Goal: Task Accomplishment & Management: Manage account settings

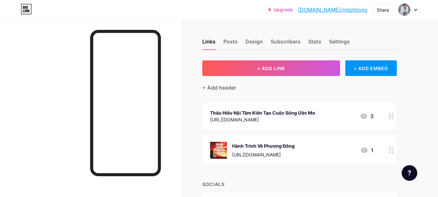
click at [341, 11] on link "[DOMAIN_NAME]/mtphilong" at bounding box center [332, 10] width 69 height 8
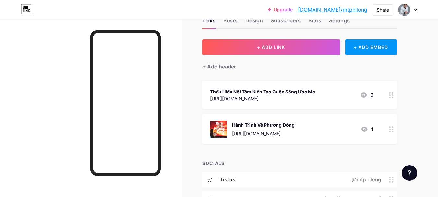
scroll to position [32, 0]
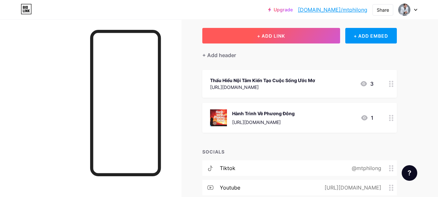
click at [270, 36] on span "+ ADD LINK" at bounding box center [271, 36] width 28 height 6
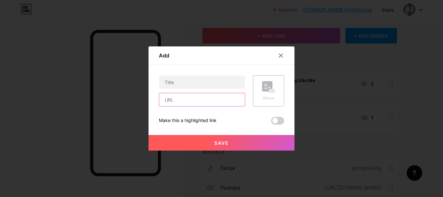
click at [195, 99] on input "text" at bounding box center [202, 99] width 86 height 13
click at [283, 56] on icon at bounding box center [280, 55] width 5 height 5
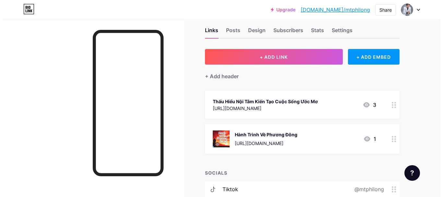
scroll to position [0, 0]
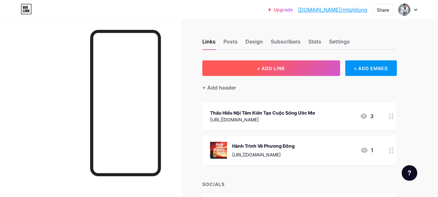
click at [267, 63] on button "+ ADD LINK" at bounding box center [271, 68] width 138 height 16
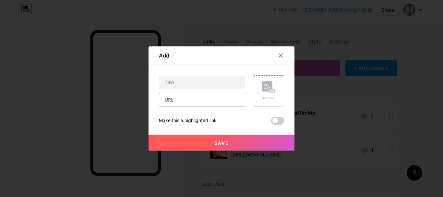
click at [186, 100] on input "text" at bounding box center [202, 99] width 86 height 13
click at [176, 101] on input "text" at bounding box center [202, 99] width 86 height 13
paste input "[URL][DOMAIN_NAME]"
type input "[URL][DOMAIN_NAME]"
click at [209, 90] on div "[URL][DOMAIN_NAME]" at bounding box center [202, 90] width 86 height 31
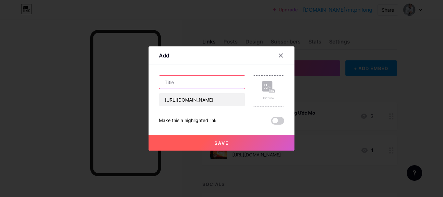
click at [177, 82] on input "text" at bounding box center [202, 82] width 86 height 13
type input "k"
type input "Không Diệt Không Sinh Đừng Sợ Hãi"
click at [270, 95] on div "Picture" at bounding box center [268, 90] width 13 height 19
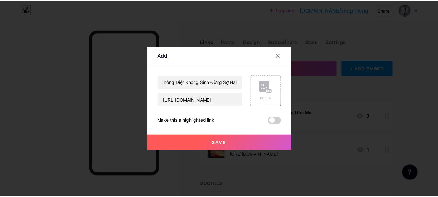
scroll to position [0, 0]
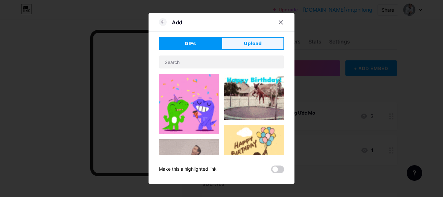
click at [244, 48] on button "Upload" at bounding box center [253, 43] width 63 height 13
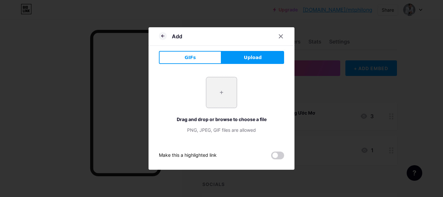
click at [223, 98] on input "file" at bounding box center [221, 92] width 30 height 30
type input "C:\fakepath\Khong-diet-khong-sinh-dung-so-hai.jpg"
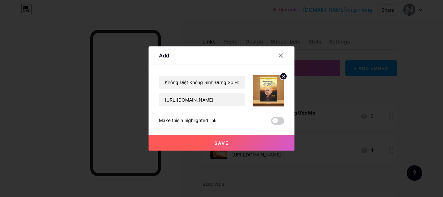
click at [229, 141] on span "Save" at bounding box center [221, 143] width 15 height 6
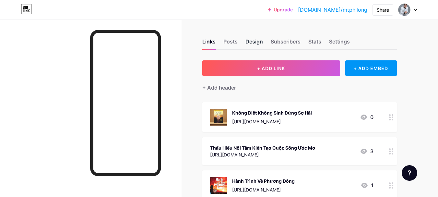
click at [253, 41] on div "Design" at bounding box center [255, 44] width 18 height 12
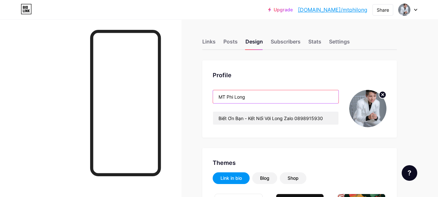
click at [260, 96] on input "MT Phi Long" at bounding box center [276, 96] width 126 height 13
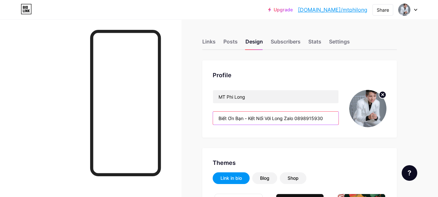
click at [260, 118] on input "Biết Ơn Bạn - Kết Nối Với Long Zalo 0898915930" at bounding box center [276, 118] width 126 height 13
click at [249, 120] on input "Biết Ơn Bạn - Kết Nối Với Long Zalo 0898915930" at bounding box center [276, 118] width 126 height 13
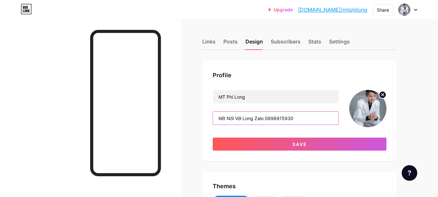
type input "Kết Nối Với Long Zalo 0898915930"
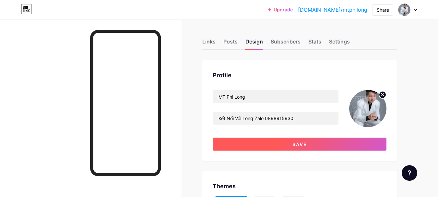
click at [284, 142] on button "Save" at bounding box center [300, 144] width 174 height 13
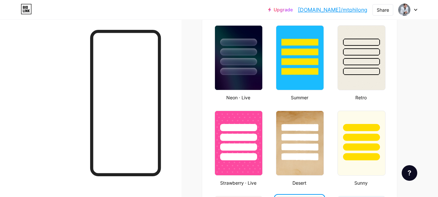
scroll to position [454, 0]
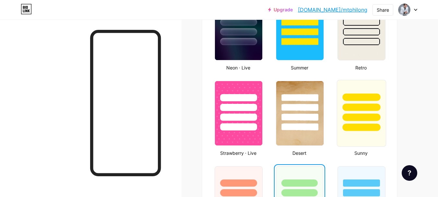
click at [348, 125] on div at bounding box center [362, 127] width 38 height 7
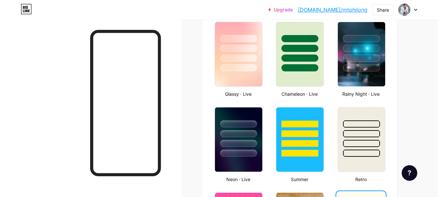
scroll to position [324, 0]
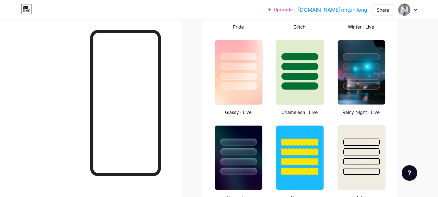
click at [331, 11] on link "[DOMAIN_NAME]/mtphilong" at bounding box center [332, 10] width 69 height 8
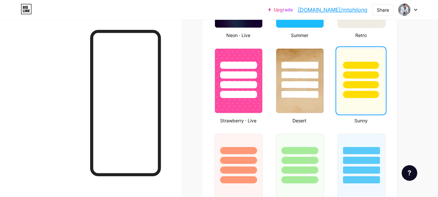
scroll to position [584, 0]
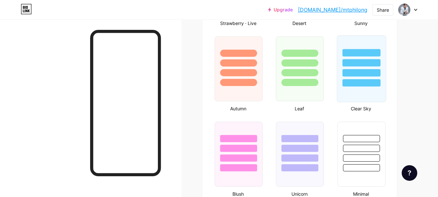
click at [350, 82] on div at bounding box center [362, 82] width 38 height 7
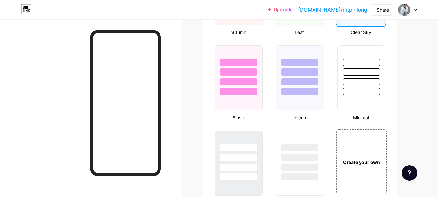
scroll to position [649, 0]
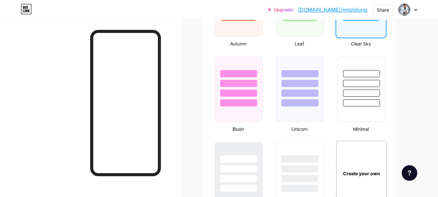
click at [344, 6] on link "[DOMAIN_NAME]/mtphilong" at bounding box center [332, 10] width 69 height 8
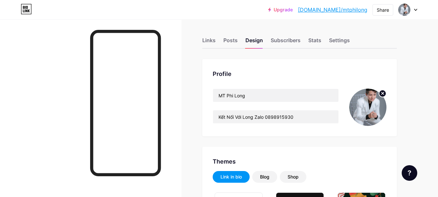
scroll to position [0, 0]
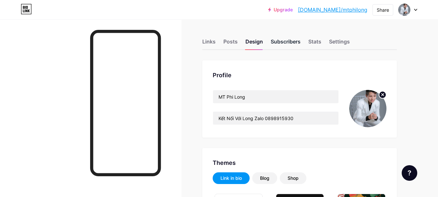
click at [286, 43] on div "Subscribers" at bounding box center [286, 44] width 30 height 12
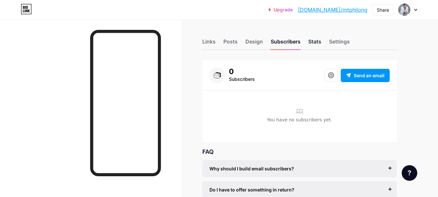
click at [320, 44] on div "Stats" at bounding box center [315, 44] width 13 height 12
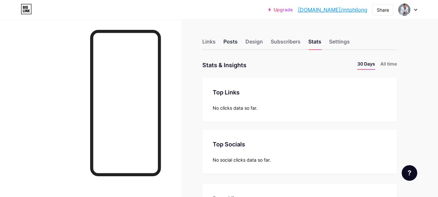
click at [235, 44] on div "Posts" at bounding box center [231, 44] width 14 height 12
click at [263, 42] on div "Design" at bounding box center [255, 44] width 18 height 12
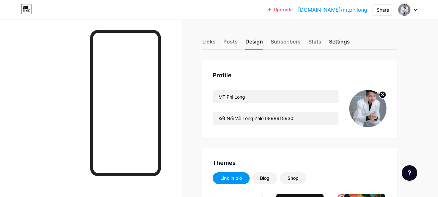
click at [346, 42] on div "Settings" at bounding box center [339, 44] width 21 height 12
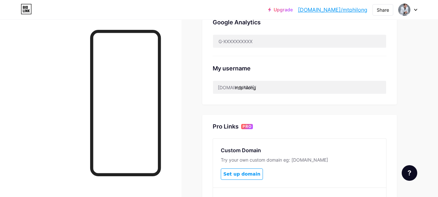
scroll to position [227, 0]
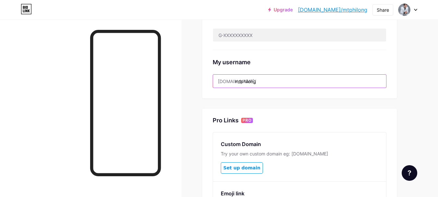
drag, startPoint x: 260, startPoint y: 81, endPoint x: 221, endPoint y: 84, distance: 38.8
click at [221, 84] on input "mtphilong" at bounding box center [299, 81] width 173 height 13
click at [276, 82] on input "mtphilong" at bounding box center [299, 81] width 173 height 13
drag, startPoint x: 274, startPoint y: 79, endPoint x: 229, endPoint y: 82, distance: 45.5
click at [229, 82] on div "[DOMAIN_NAME]/ mtphilong" at bounding box center [300, 81] width 174 height 14
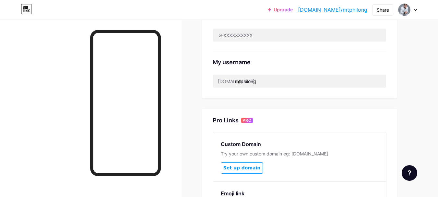
click at [310, 56] on div "My username [DOMAIN_NAME]/ mtphilong" at bounding box center [300, 69] width 174 height 38
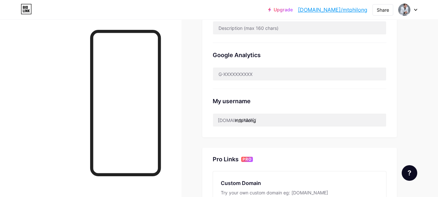
scroll to position [130, 0]
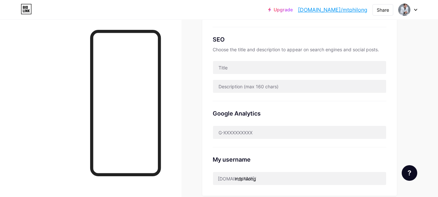
drag, startPoint x: 350, startPoint y: 8, endPoint x: 331, endPoint y: 11, distance: 18.7
drag, startPoint x: 331, startPoint y: 11, endPoint x: 319, endPoint y: 20, distance: 15.5
click at [305, 35] on div "SEO" at bounding box center [300, 39] width 174 height 9
